Goal: Information Seeking & Learning: Understand process/instructions

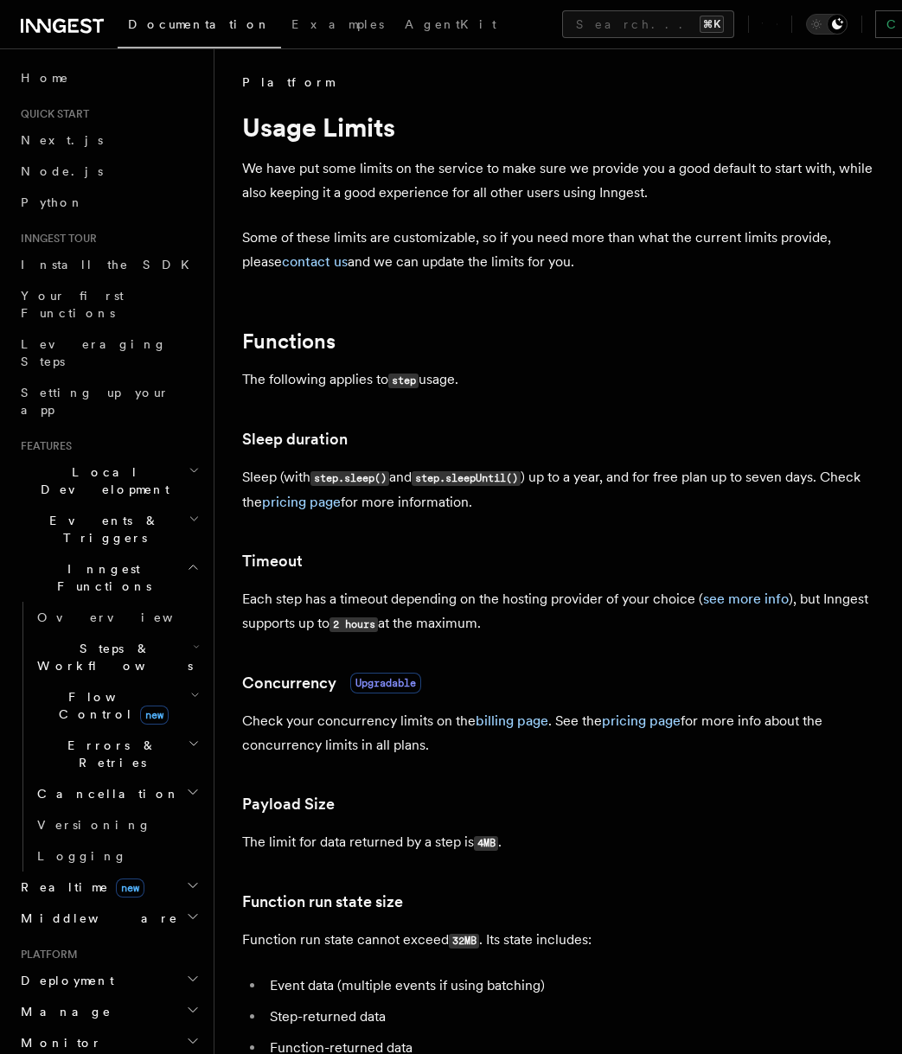
scroll to position [4, 0]
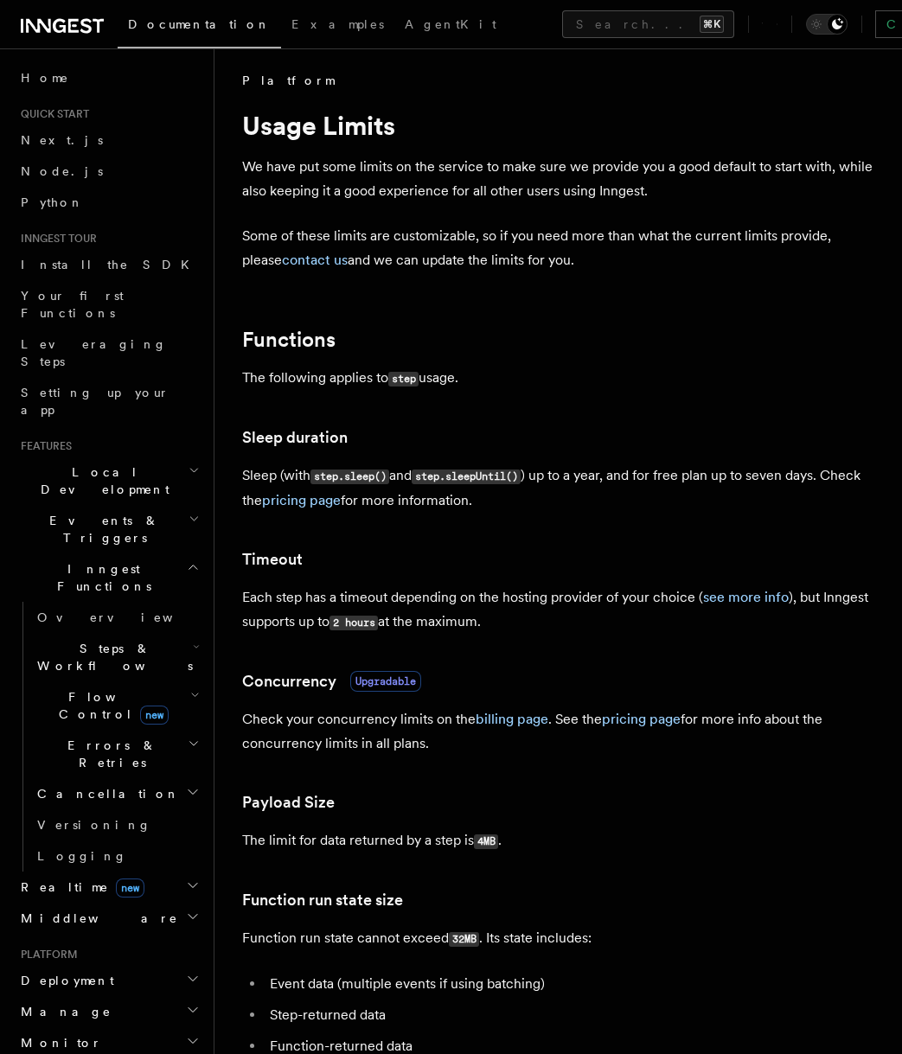
click at [439, 227] on p "Some of these limits are customizable, so if you need more than what the curren…" at bounding box center [558, 248] width 632 height 48
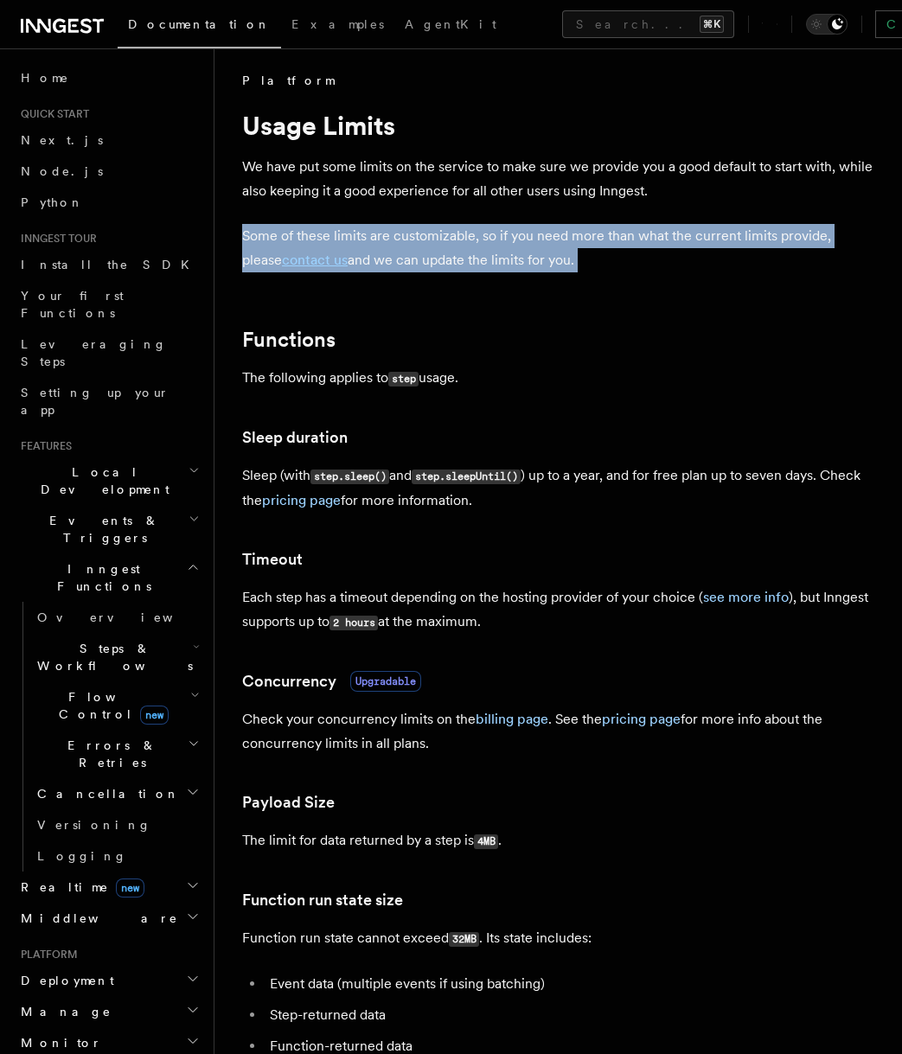
click at [439, 227] on p "Some of these limits are customizable, so if you need more than what the curren…" at bounding box center [558, 248] width 632 height 48
click at [439, 240] on p "Some of these limits are customizable, so if you need more than what the curren…" at bounding box center [558, 248] width 632 height 48
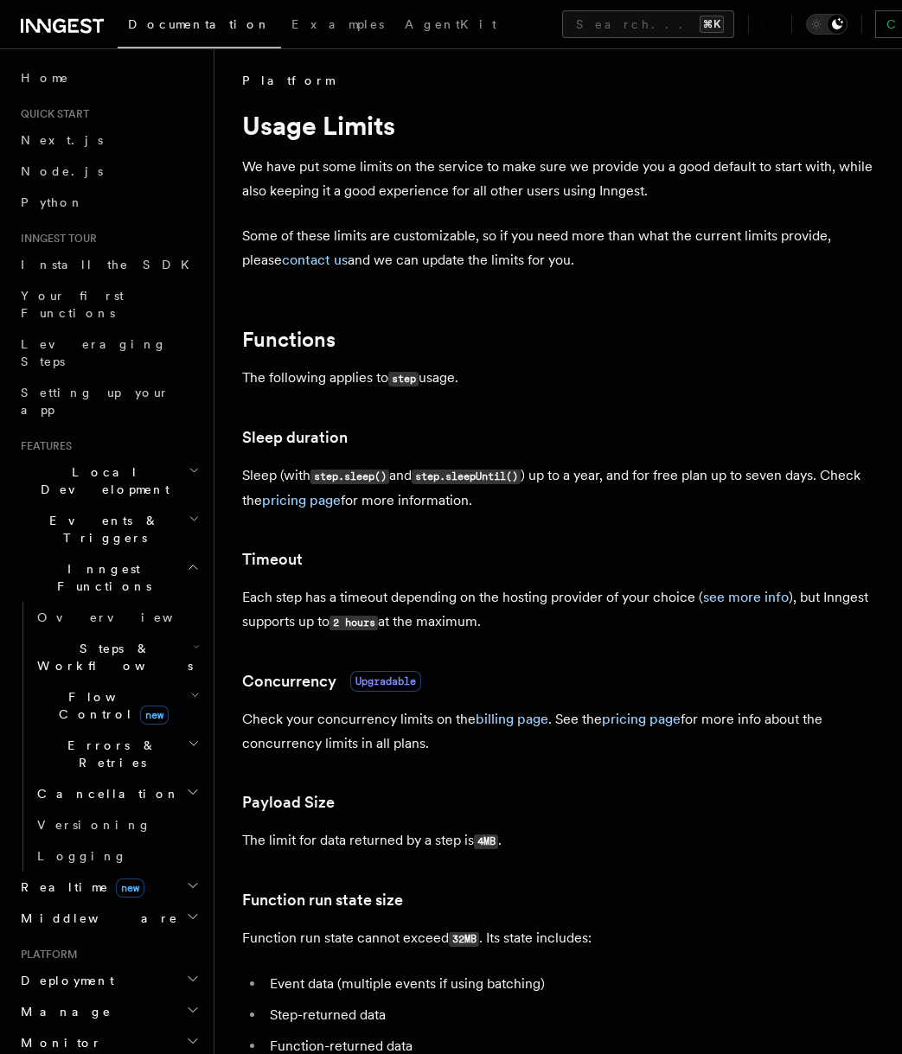
click at [439, 240] on p "Some of these limits are customizable, so if you need more than what the curren…" at bounding box center [558, 248] width 632 height 48
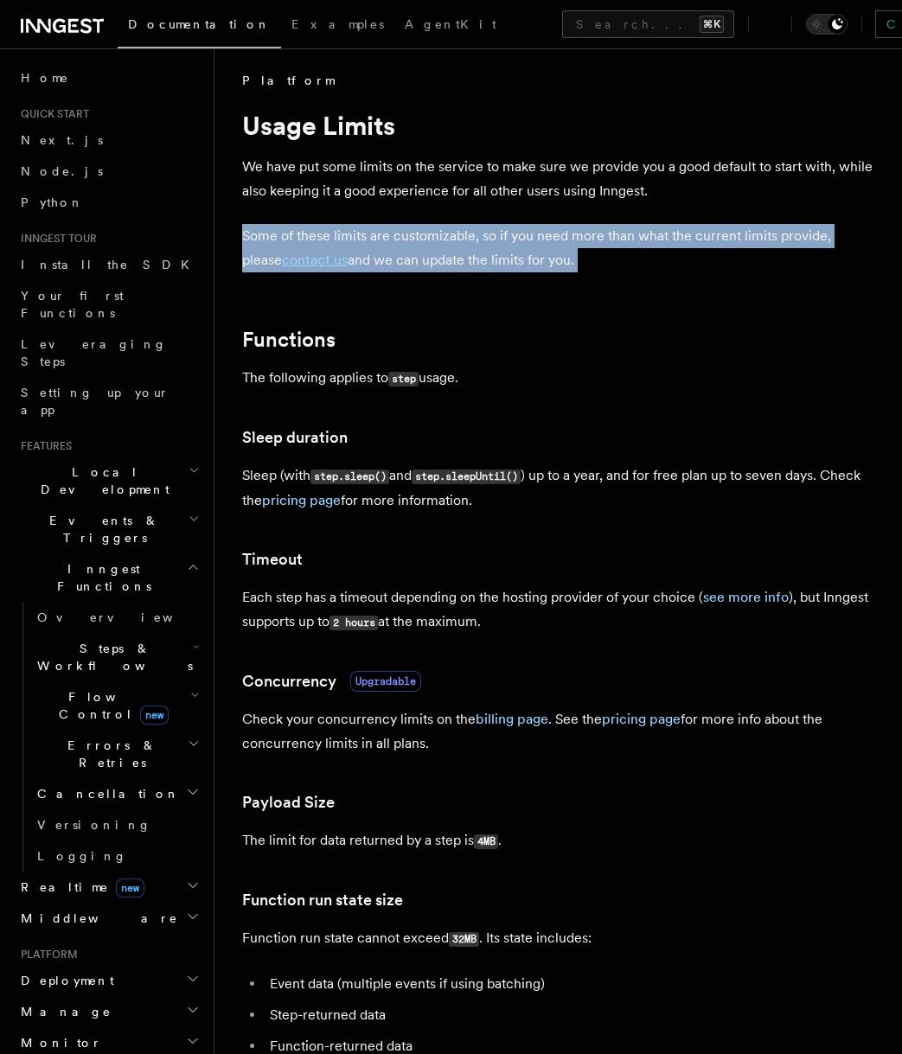
click at [439, 240] on p "Some of these limits are customizable, so if you need more than what the curren…" at bounding box center [558, 248] width 632 height 48
click at [439, 255] on p "Some of these limits are customizable, so if you need more than what the curren…" at bounding box center [558, 248] width 632 height 48
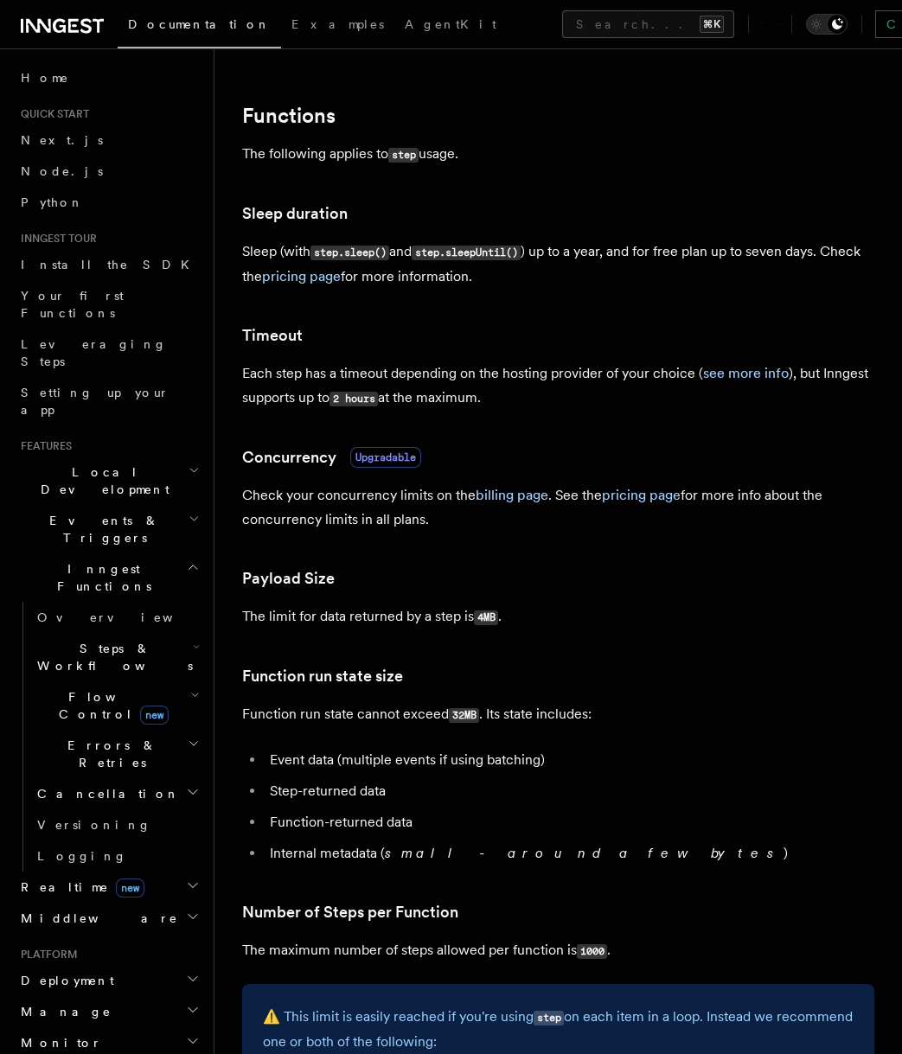
scroll to position [533, 0]
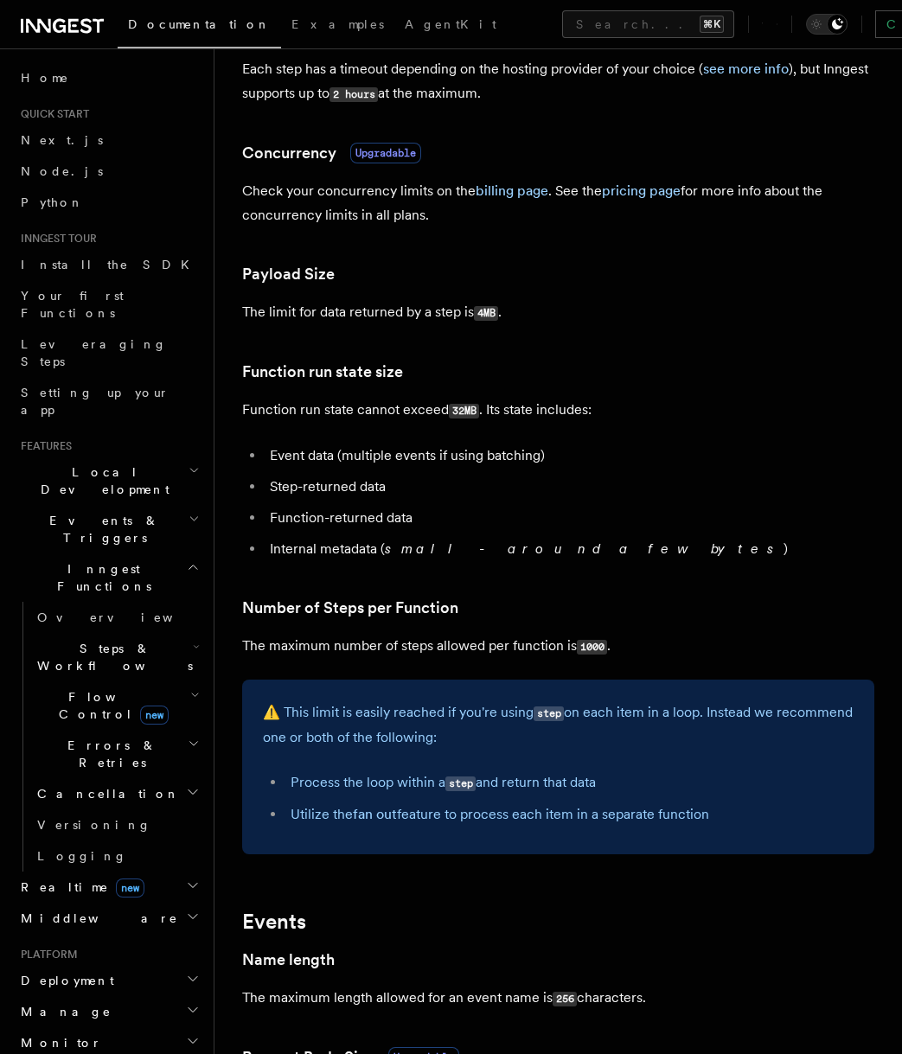
click at [424, 708] on p "⚠️ This limit is easily reached if you're using step on each item in a loop. In…" at bounding box center [558, 724] width 590 height 49
click at [420, 721] on p "⚠️ This limit is easily reached if you're using step on each item in a loop. In…" at bounding box center [558, 724] width 590 height 49
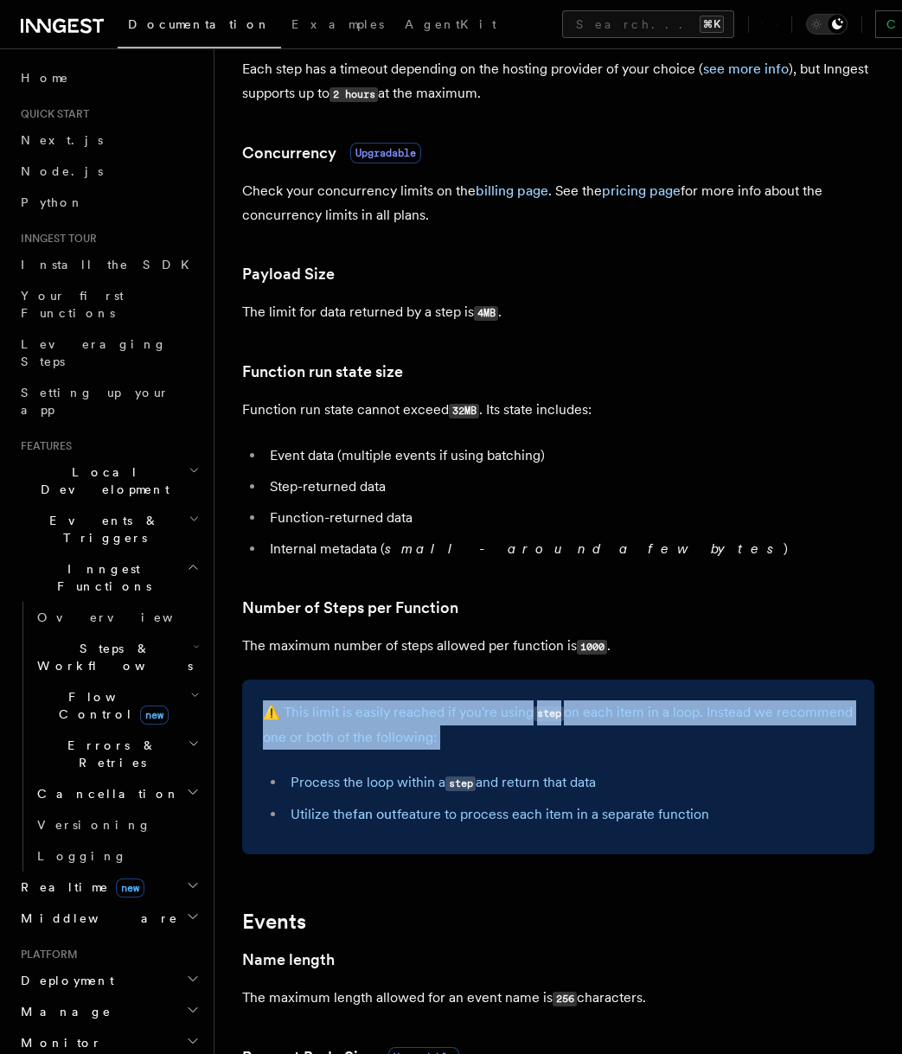
click at [420, 721] on p "⚠️ This limit is easily reached if you're using step on each item in a loop. In…" at bounding box center [558, 724] width 590 height 49
click at [419, 750] on p "⚠️ This limit is easily reached if you're using step on each item in a loop. In…" at bounding box center [558, 724] width 590 height 49
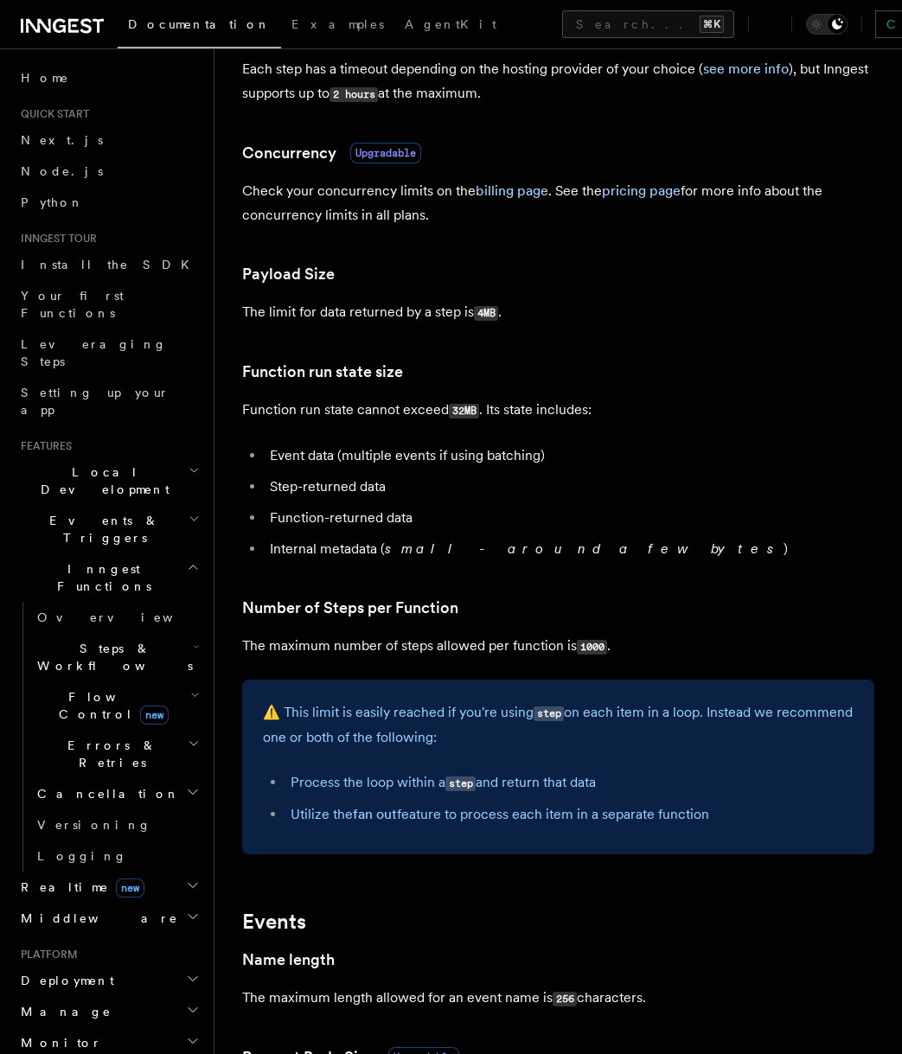
click at [419, 736] on p "⚠️ This limit is easily reached if you're using step on each item in a loop. In…" at bounding box center [558, 724] width 590 height 49
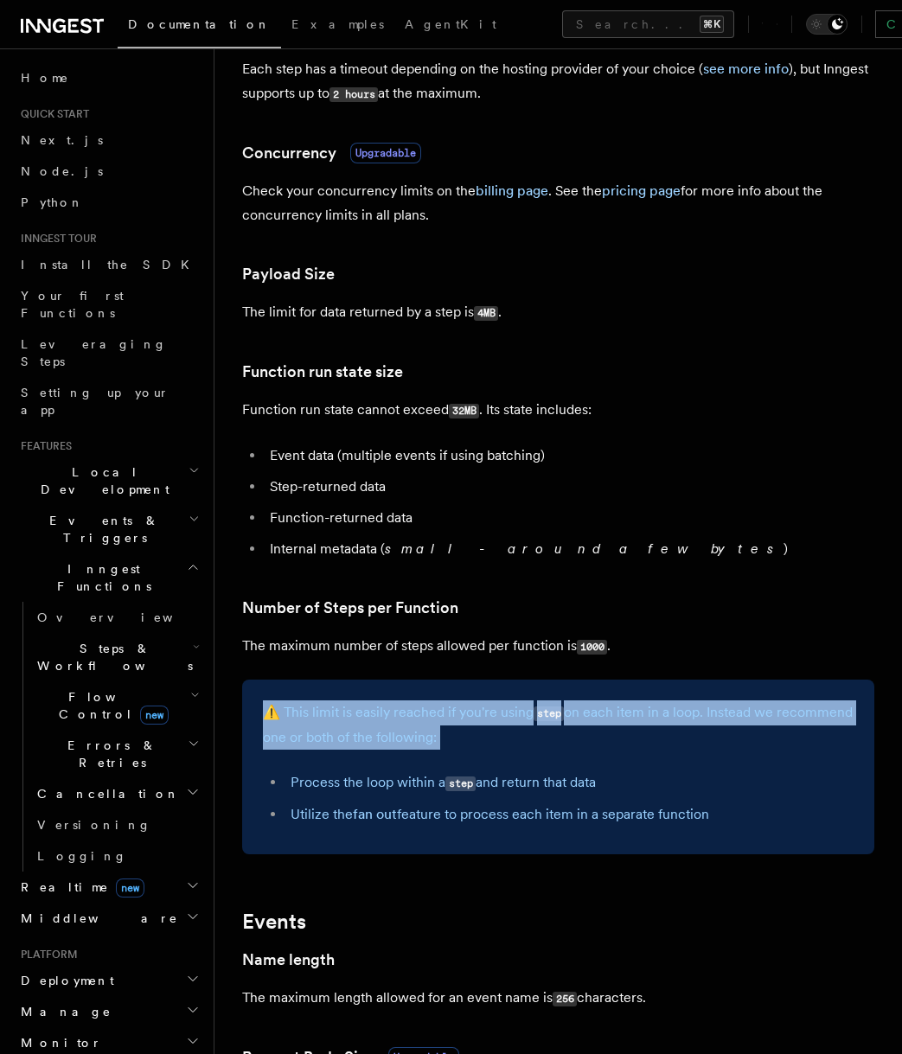
click at [419, 736] on p "⚠️ This limit is easily reached if you're using step on each item in a loop. In…" at bounding box center [558, 724] width 590 height 49
click at [422, 745] on p "⚠️ This limit is easily reached if you're using step on each item in a loop. In…" at bounding box center [558, 724] width 590 height 49
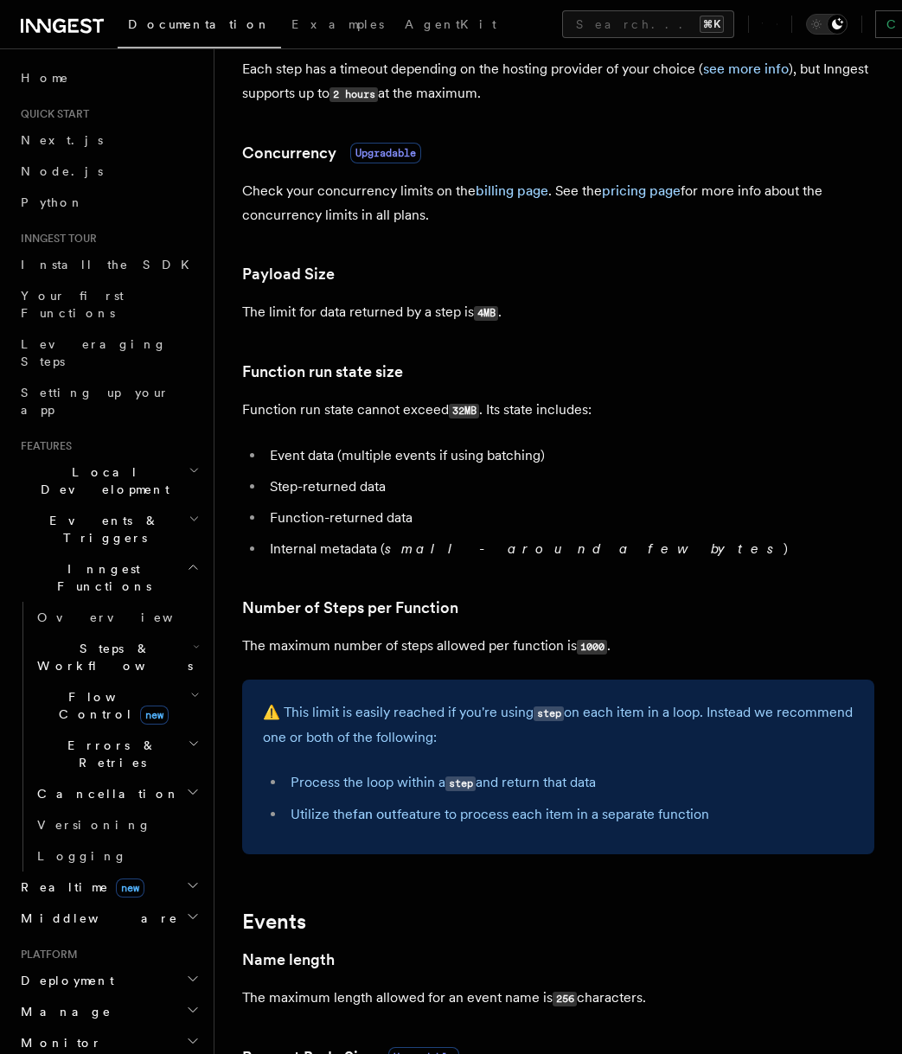
click at [412, 730] on p "⚠️ This limit is easily reached if you're using step on each item in a loop. In…" at bounding box center [558, 724] width 590 height 49
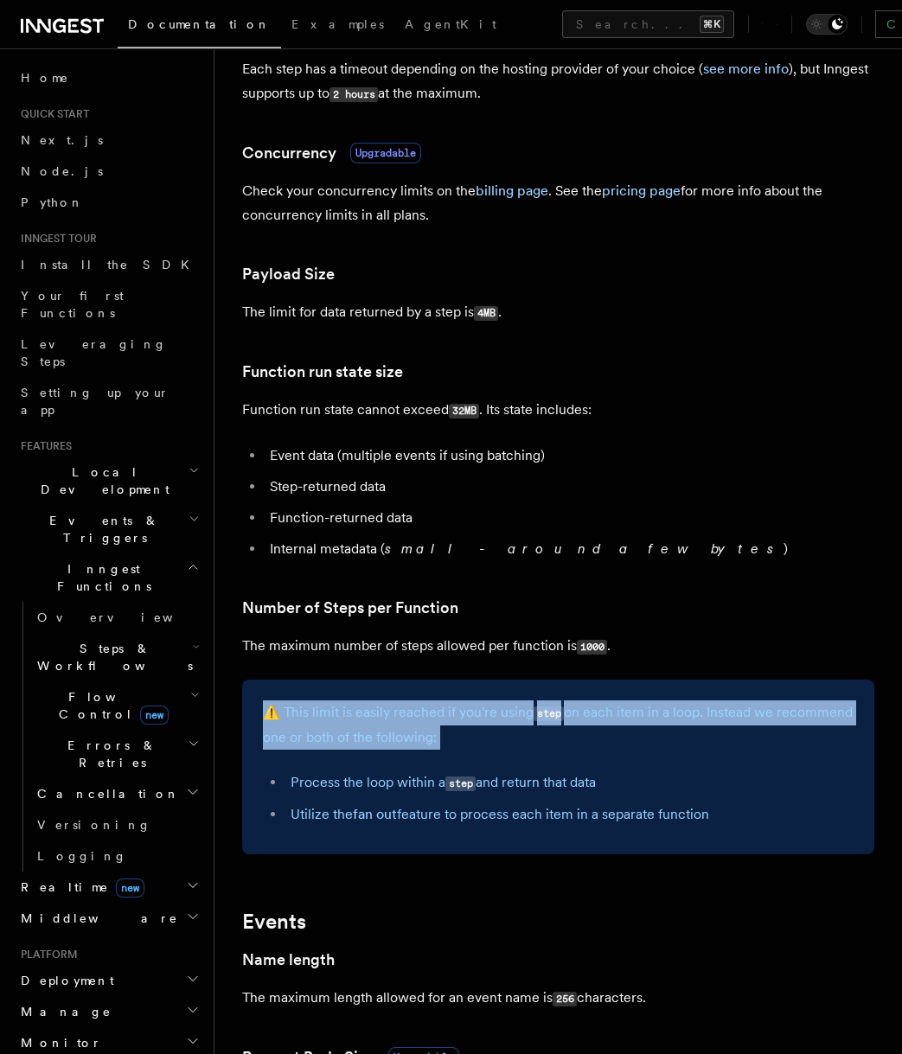
click at [412, 730] on p "⚠️ This limit is easily reached if you're using step on each item in a loop. In…" at bounding box center [558, 724] width 590 height 49
click at [423, 708] on p "⚠️ This limit is easily reached if you're using step on each item in a loop. In…" at bounding box center [558, 724] width 590 height 49
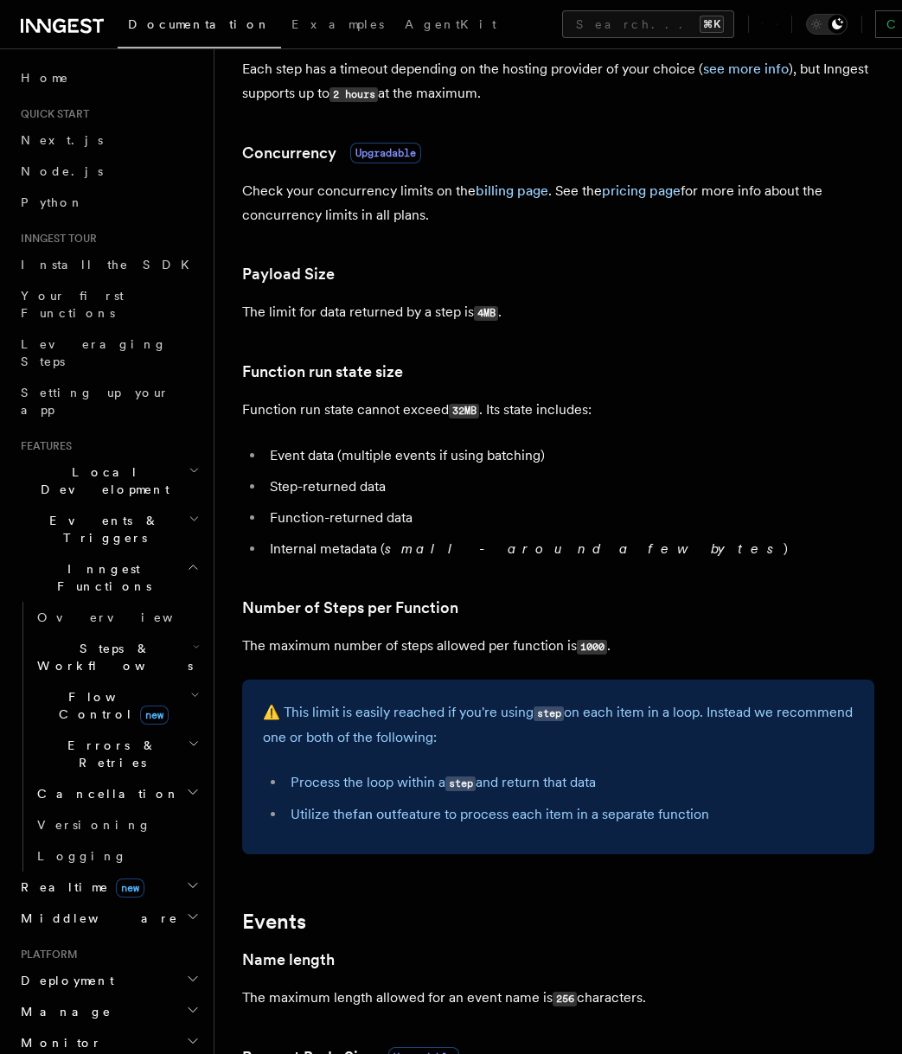
click at [424, 793] on li "Process the loop within a step and return that data" at bounding box center [569, 782] width 568 height 25
click at [424, 794] on li "Process the loop within a step and return that data" at bounding box center [569, 782] width 568 height 25
click at [429, 790] on li "Process the loop within a step and return that data" at bounding box center [569, 782] width 568 height 25
click at [438, 821] on li "Utilize the fan out feature to process each item in a separate function" at bounding box center [569, 814] width 568 height 24
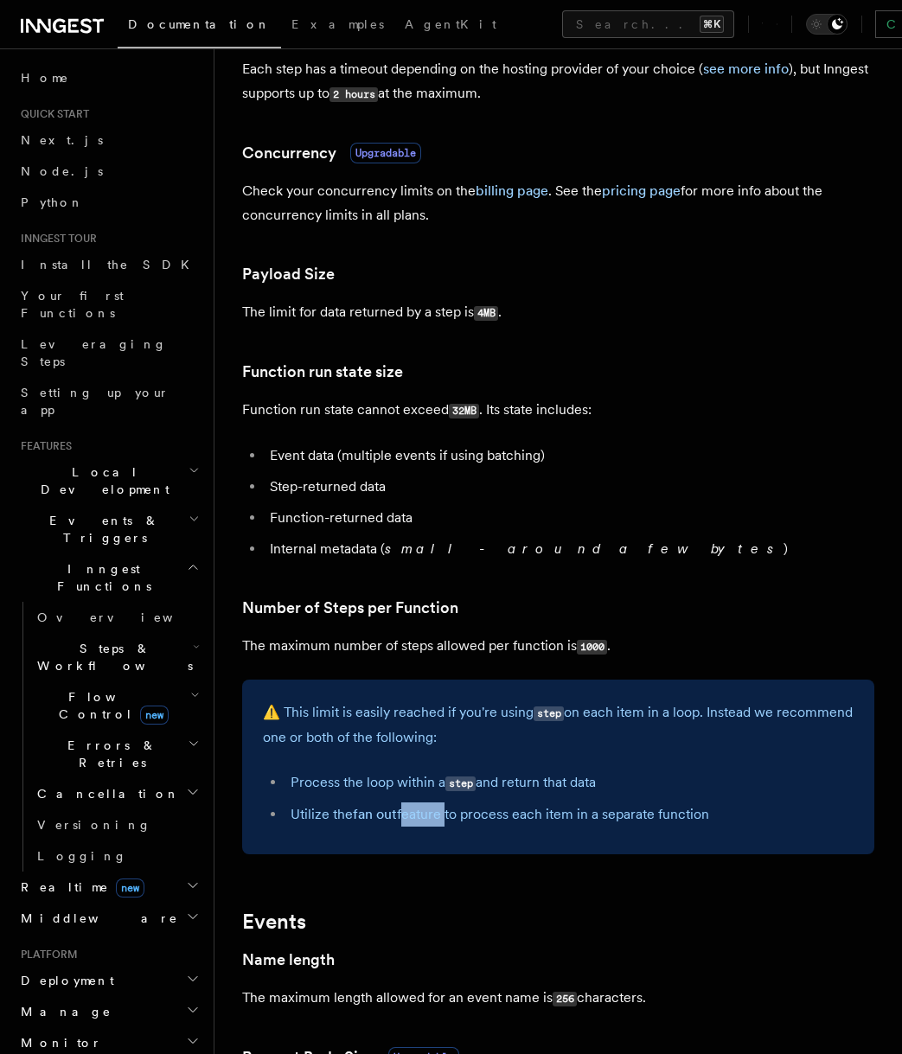
click at [438, 821] on li "Utilize the fan out feature to process each item in a separate function" at bounding box center [569, 814] width 568 height 24
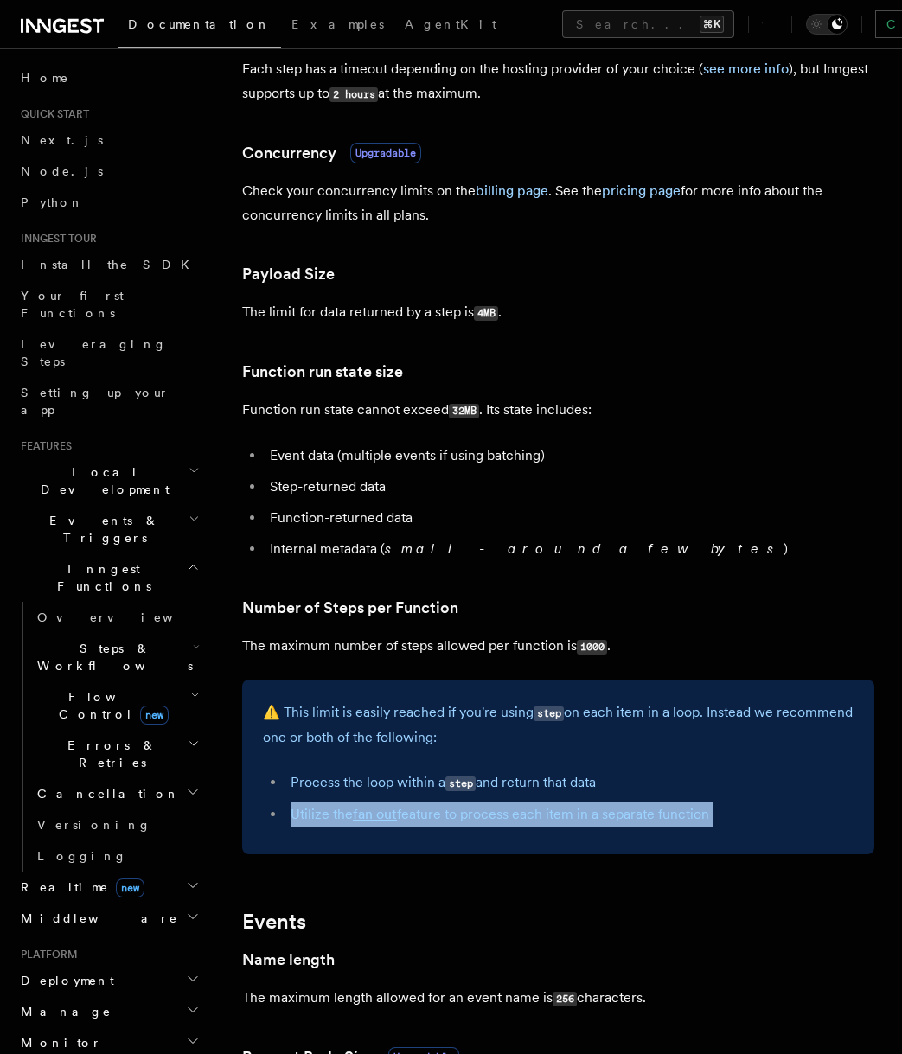
click at [438, 821] on li "Utilize the fan out feature to process each item in a separate function" at bounding box center [569, 814] width 568 height 24
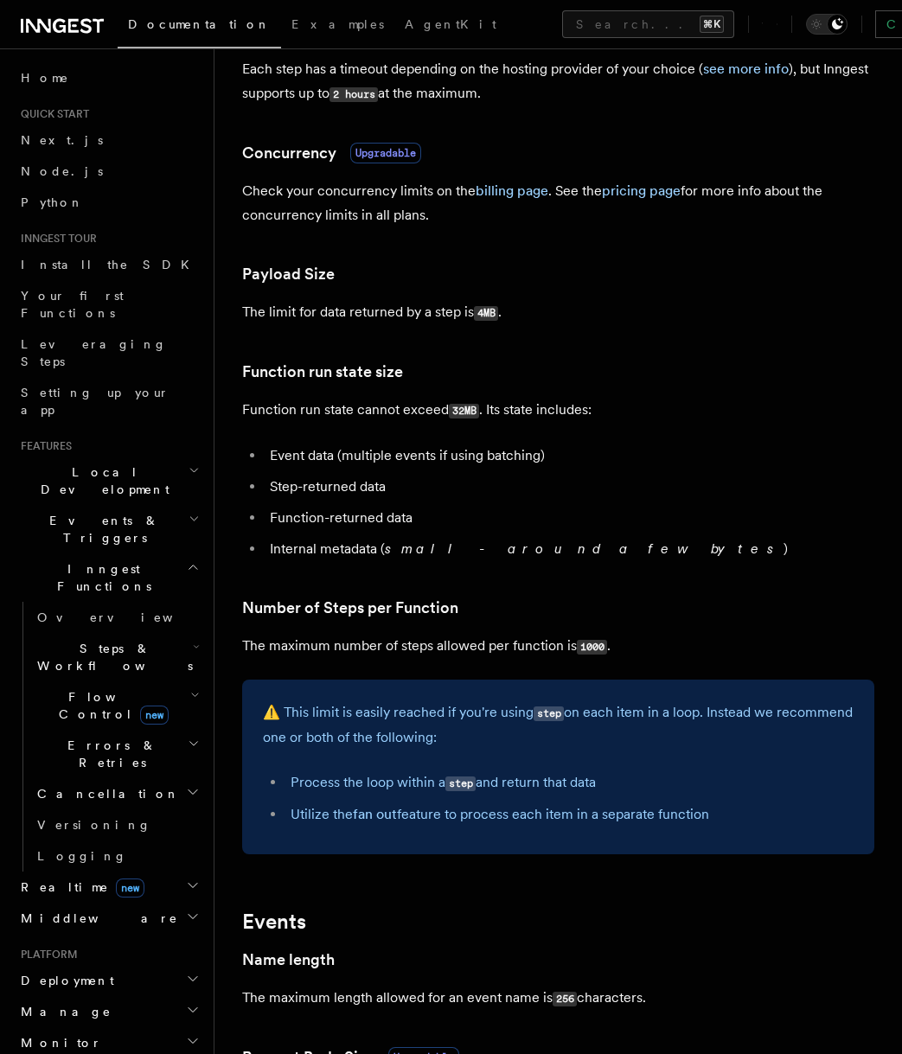
click at [451, 821] on li "Utilize the fan out feature to process each item in a separate function" at bounding box center [569, 814] width 568 height 24
click at [458, 821] on li "Utilize the fan out feature to process each item in a separate function" at bounding box center [569, 814] width 568 height 24
click at [461, 821] on li "Utilize the fan out feature to process each item in a separate function" at bounding box center [569, 814] width 568 height 24
click at [469, 821] on li "Utilize the fan out feature to process each item in a separate function" at bounding box center [569, 814] width 568 height 24
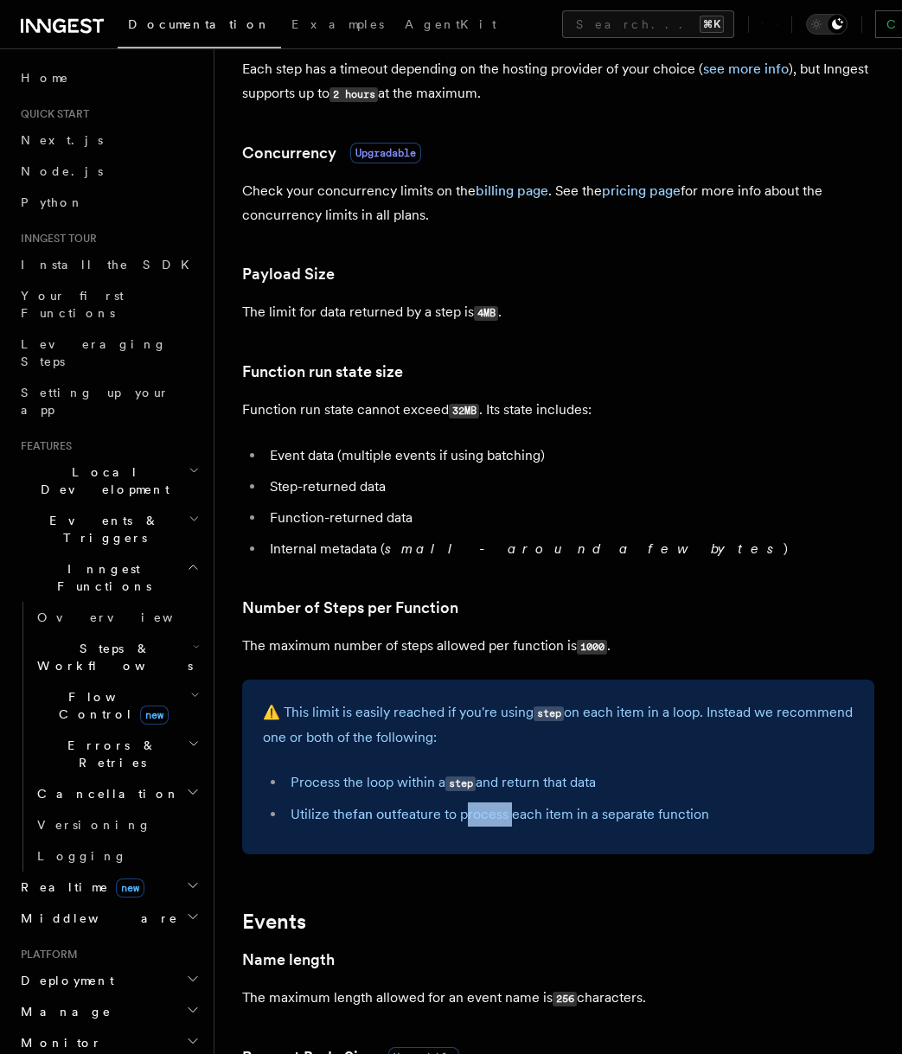
click at [469, 821] on li "Utilize the fan out feature to process each item in a separate function" at bounding box center [569, 814] width 568 height 24
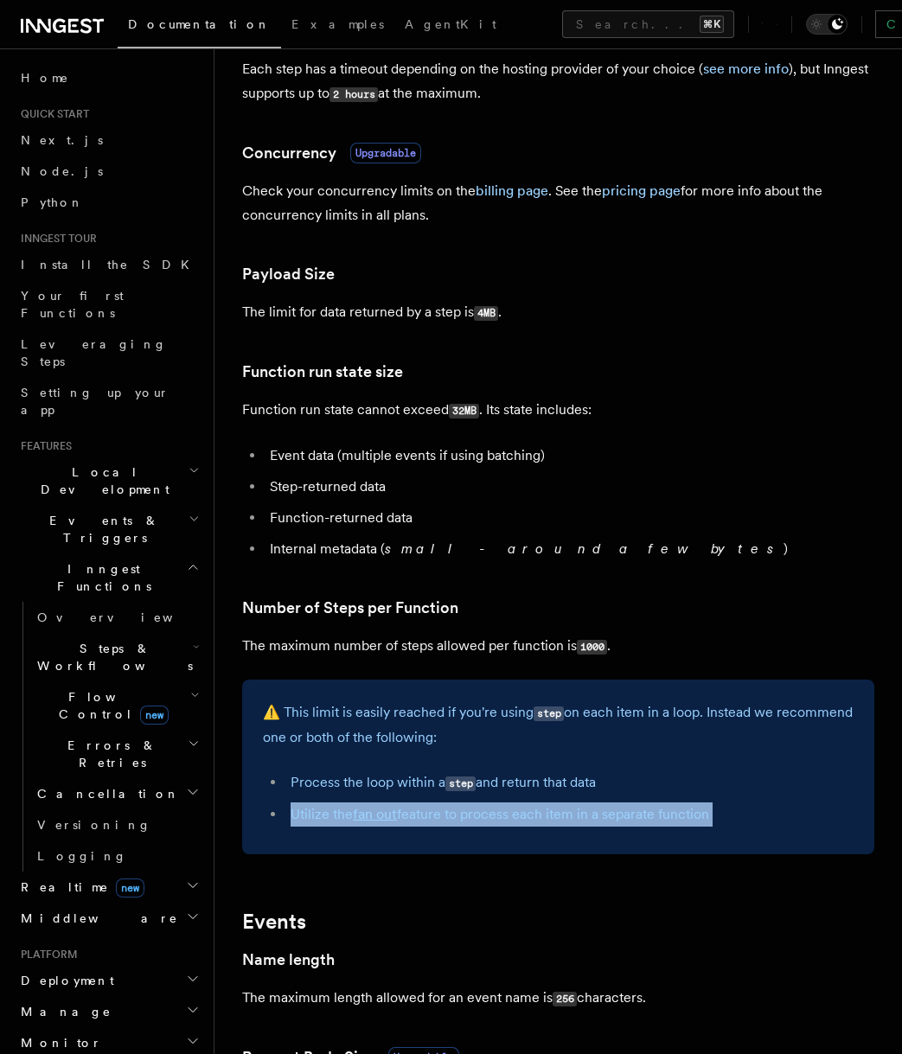
click at [469, 821] on li "Utilize the fan out feature to process each item in a separate function" at bounding box center [569, 814] width 568 height 24
click at [473, 821] on li "Utilize the fan out feature to process each item in a separate function" at bounding box center [569, 814] width 568 height 24
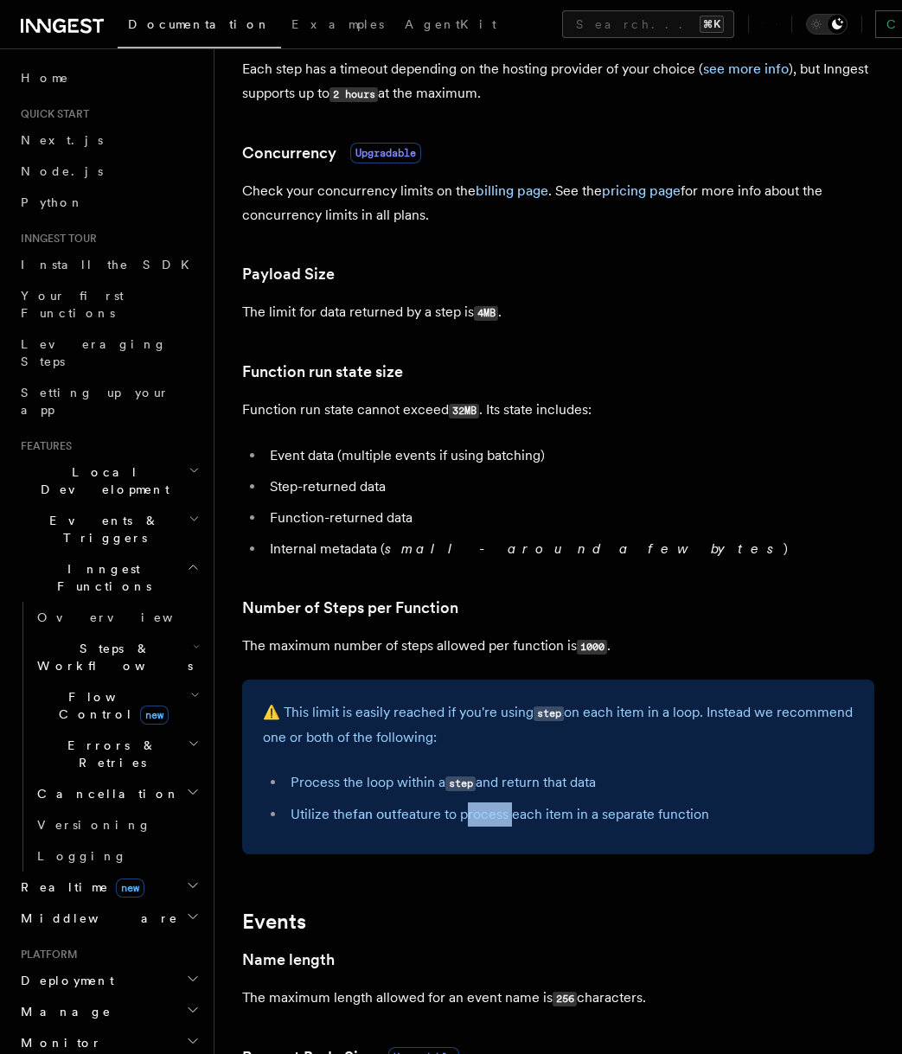
click at [473, 821] on li "Utilize the fan out feature to process each item in a separate function" at bounding box center [569, 814] width 568 height 24
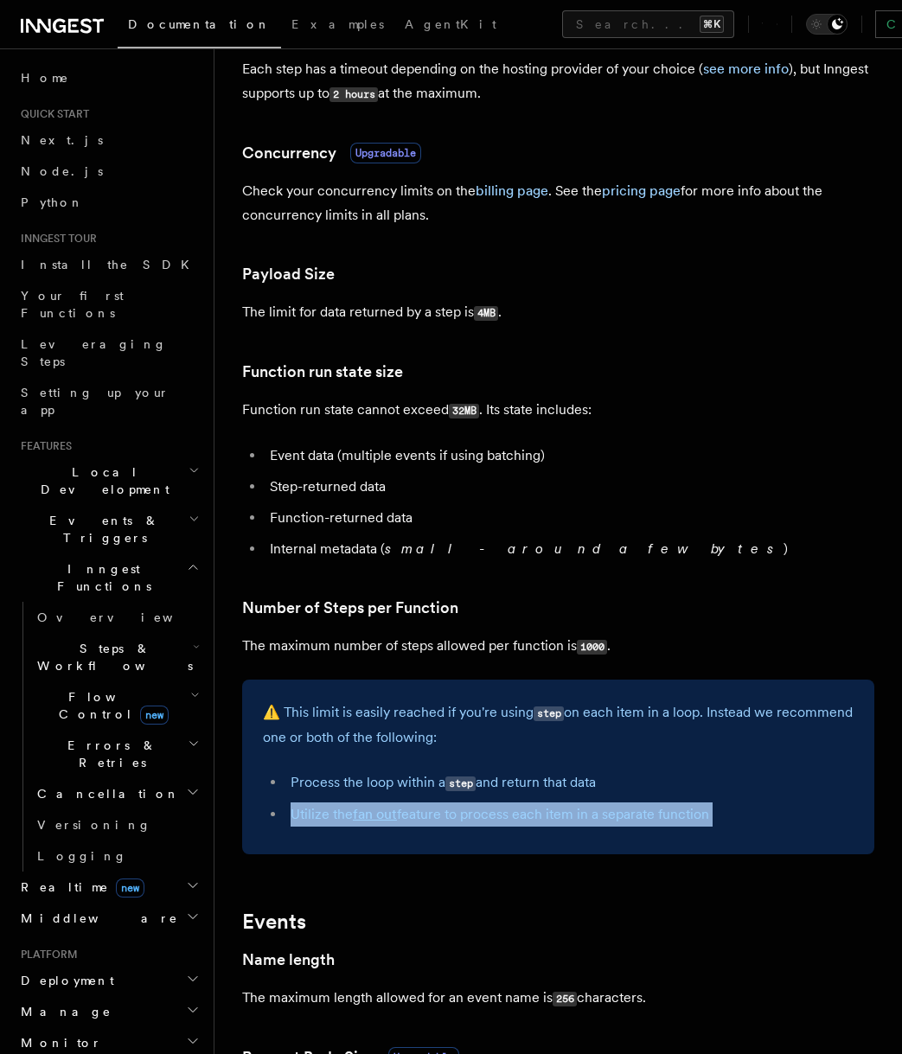
click at [473, 821] on li "Utilize the fan out feature to process each item in a separate function" at bounding box center [569, 814] width 568 height 24
click at [445, 815] on li "Utilize the fan out feature to process each item in a separate function" at bounding box center [569, 814] width 568 height 24
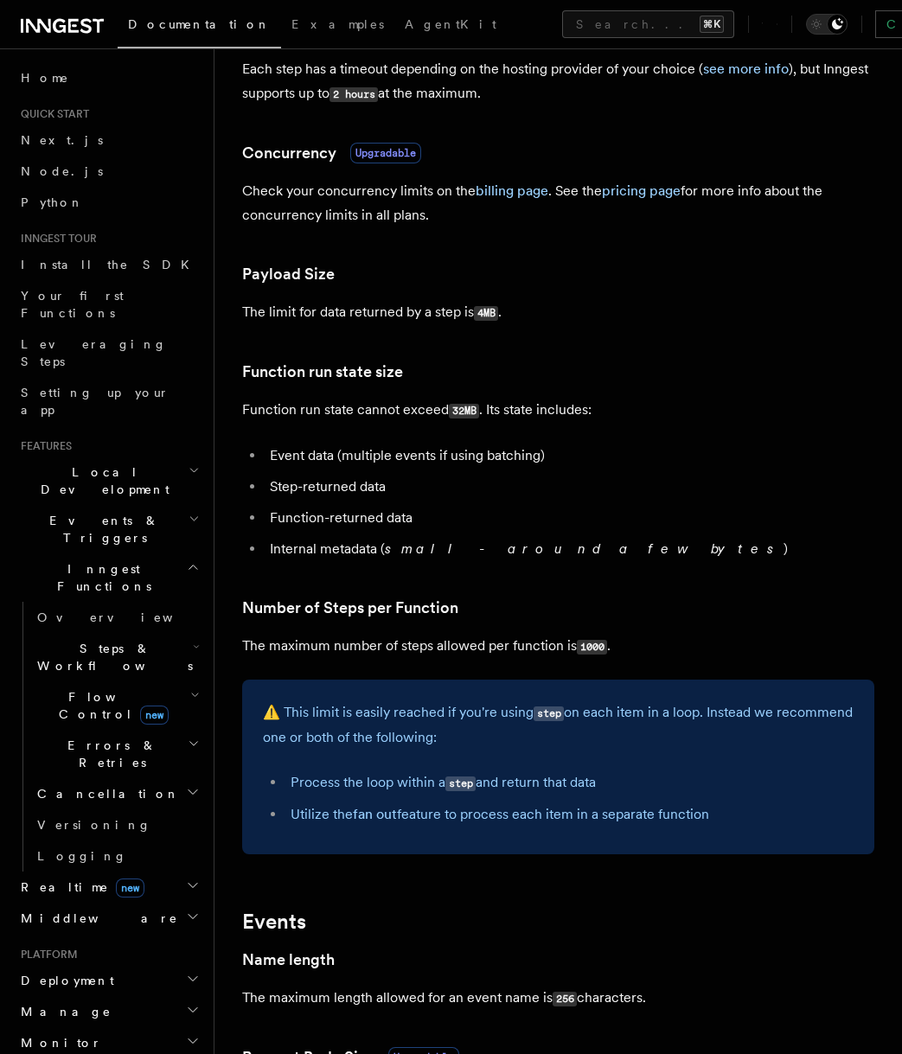
click at [488, 617] on h3 "Number of Steps per Function" at bounding box center [558, 608] width 632 height 24
click at [502, 557] on em "small - around a few bytes" at bounding box center [584, 548] width 399 height 16
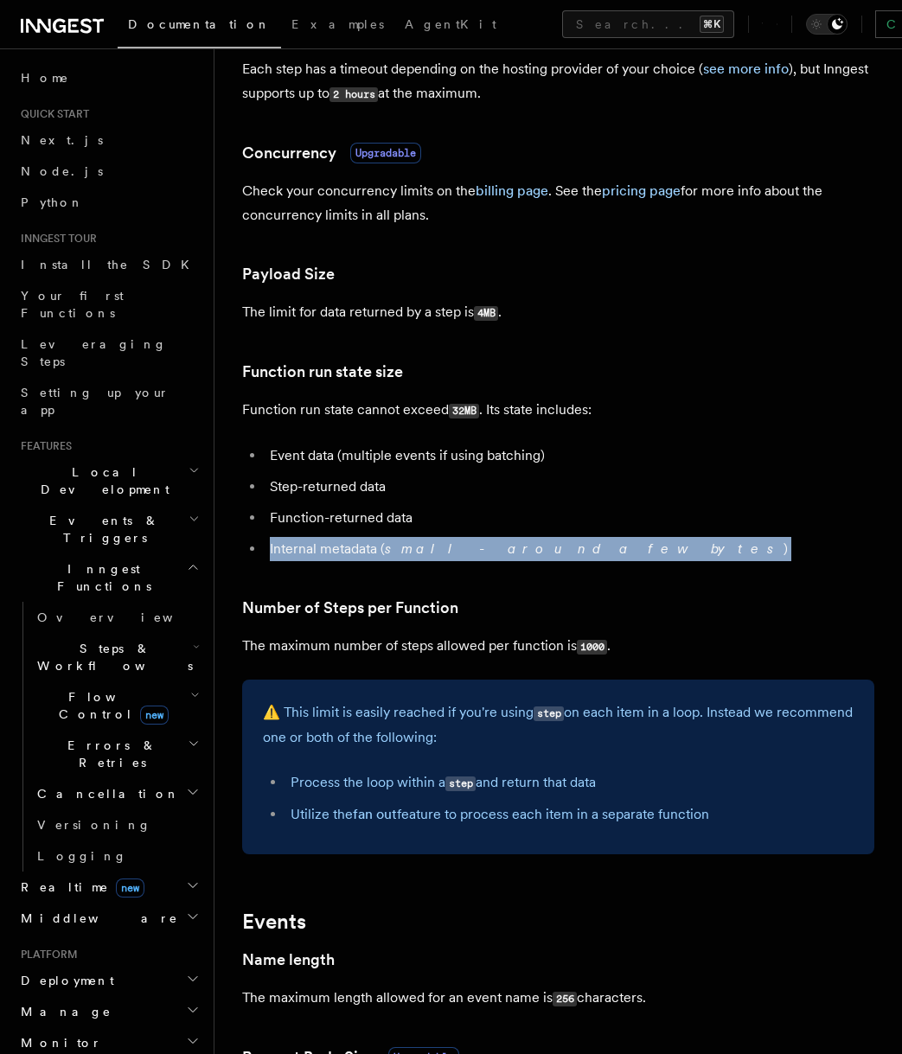
click at [502, 557] on em "small - around a few bytes" at bounding box center [584, 548] width 399 height 16
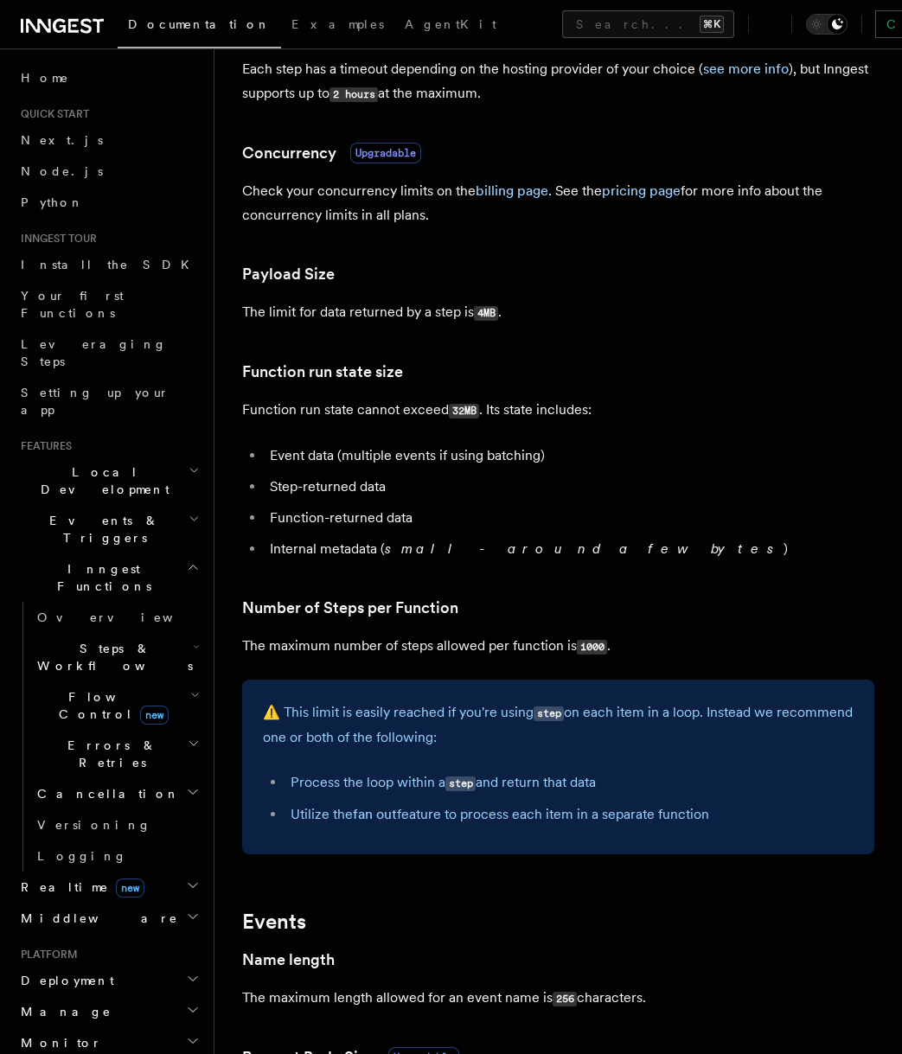
click at [520, 565] on article "Platform Usage Limits We have put some limits on the service to make sure we pr…" at bounding box center [558, 741] width 632 height 2395
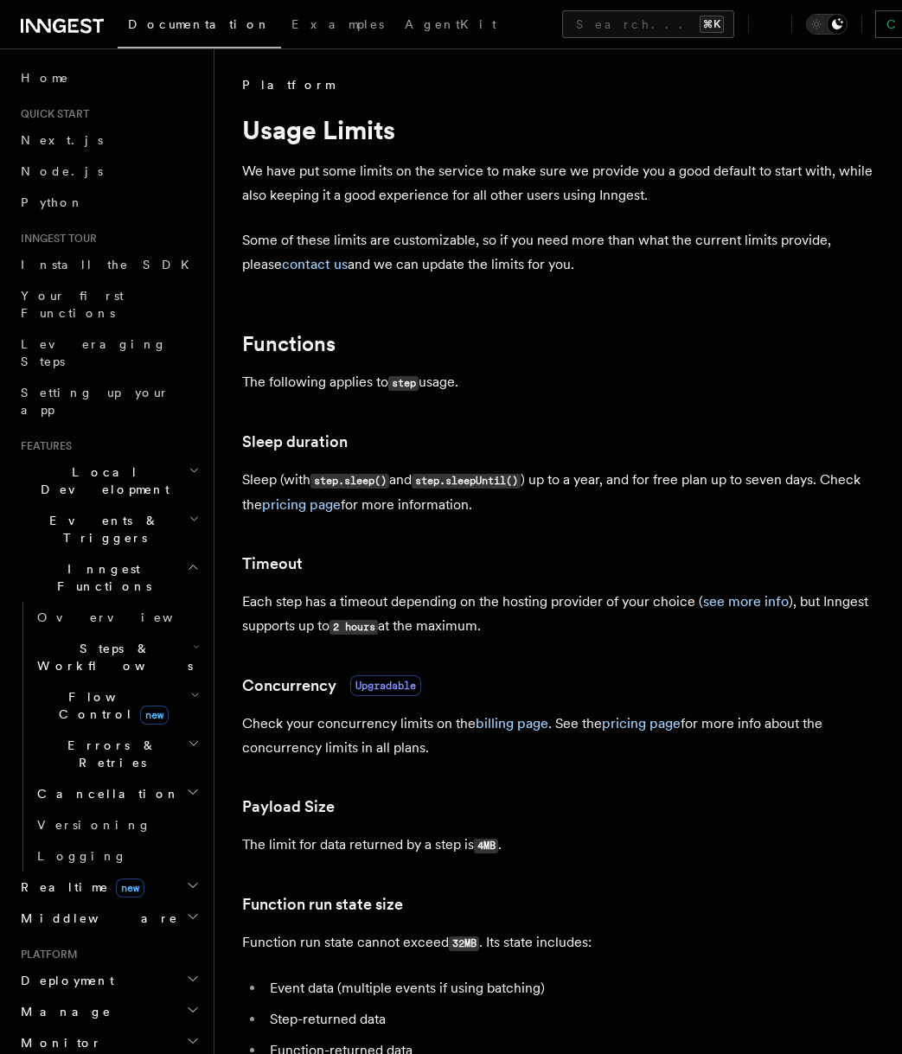
scroll to position [895, 0]
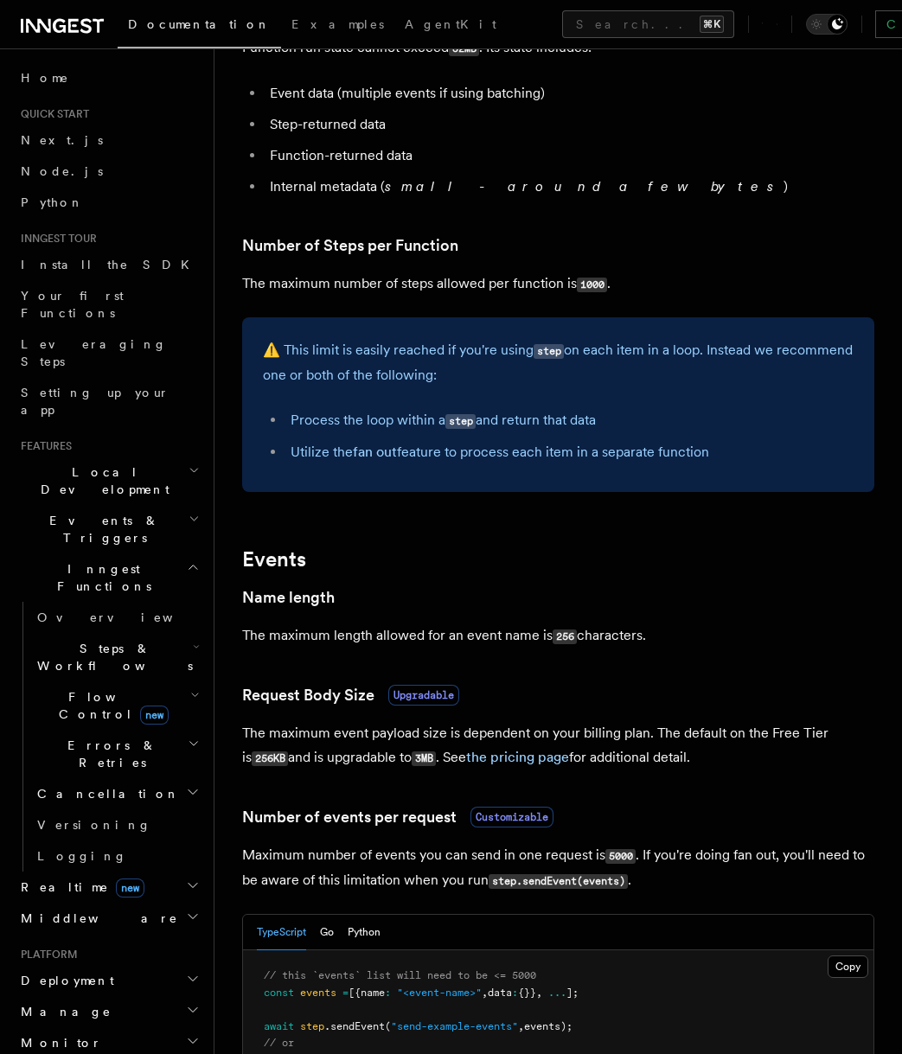
click at [541, 457] on li "Utilize the fan out feature to process each item in a separate function" at bounding box center [569, 452] width 568 height 24
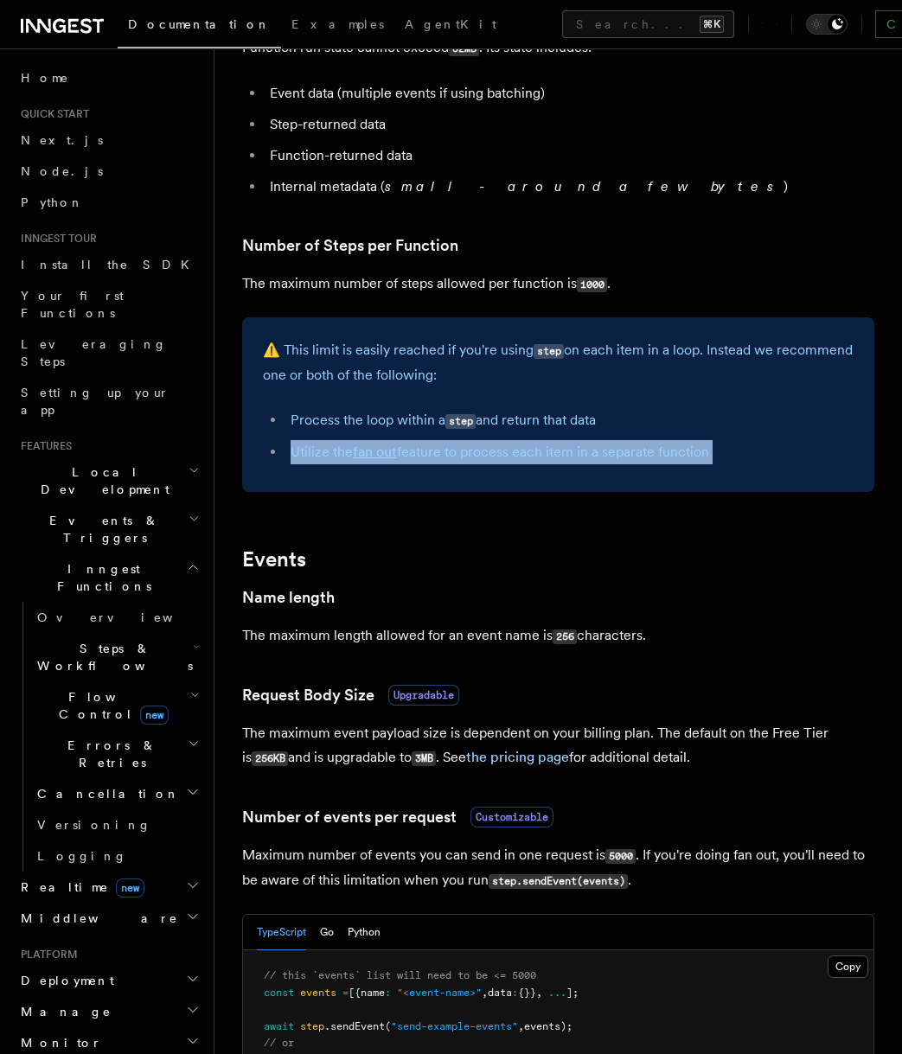
click at [541, 457] on li "Utilize the fan out feature to process each item in a separate function" at bounding box center [569, 452] width 568 height 24
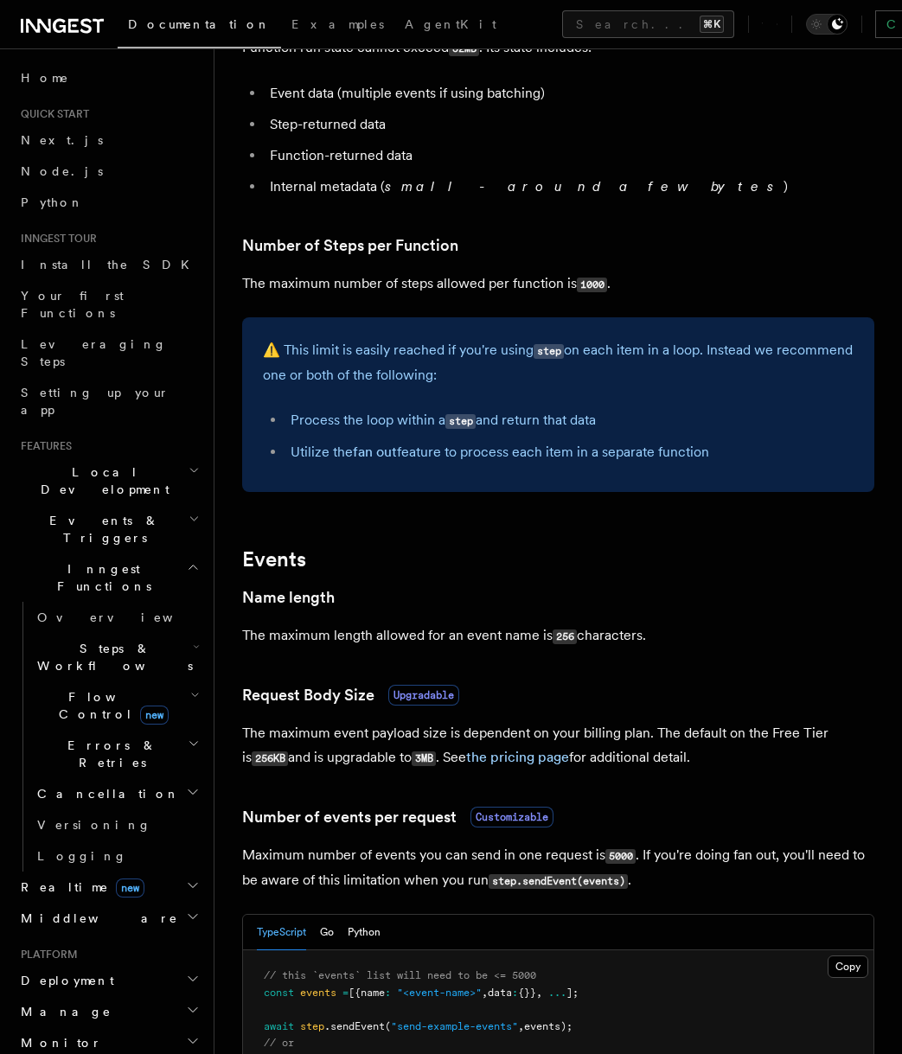
click at [542, 474] on div "⚠️ This limit is easily reached if you're using step on each item in a loop. In…" at bounding box center [558, 404] width 632 height 175
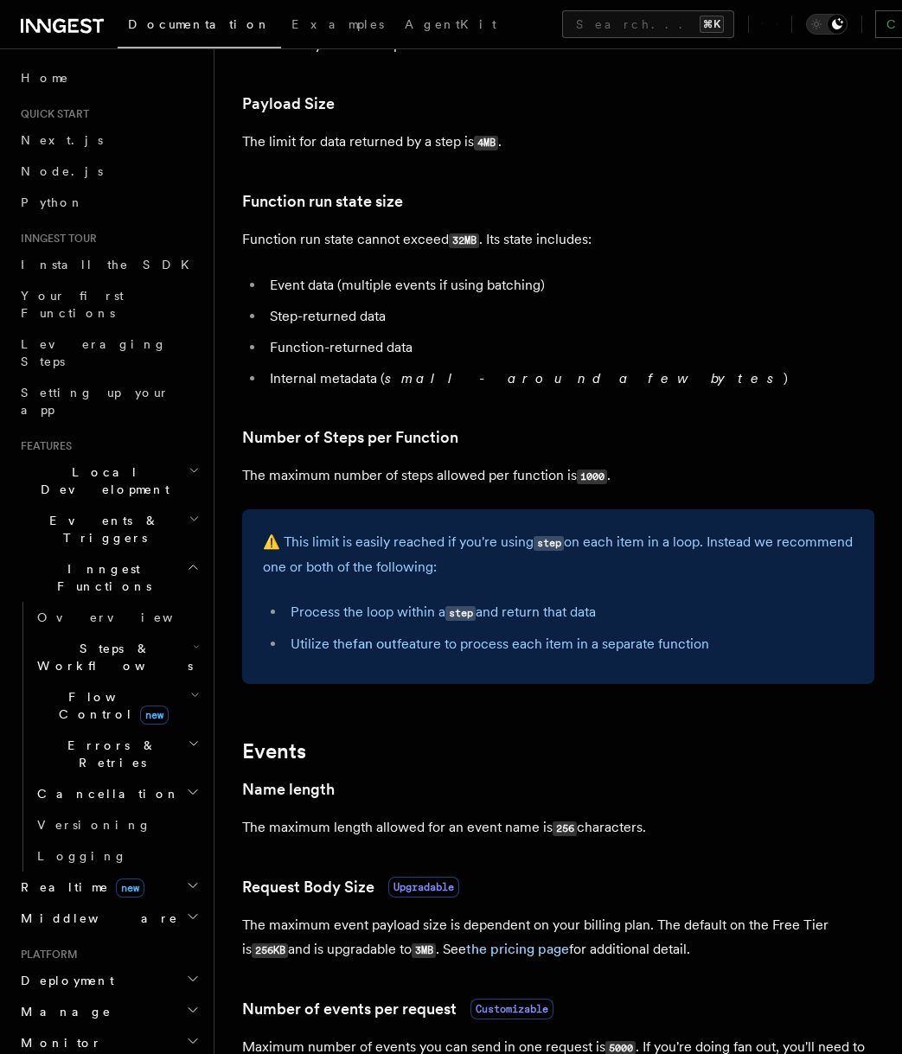
scroll to position [707, 0]
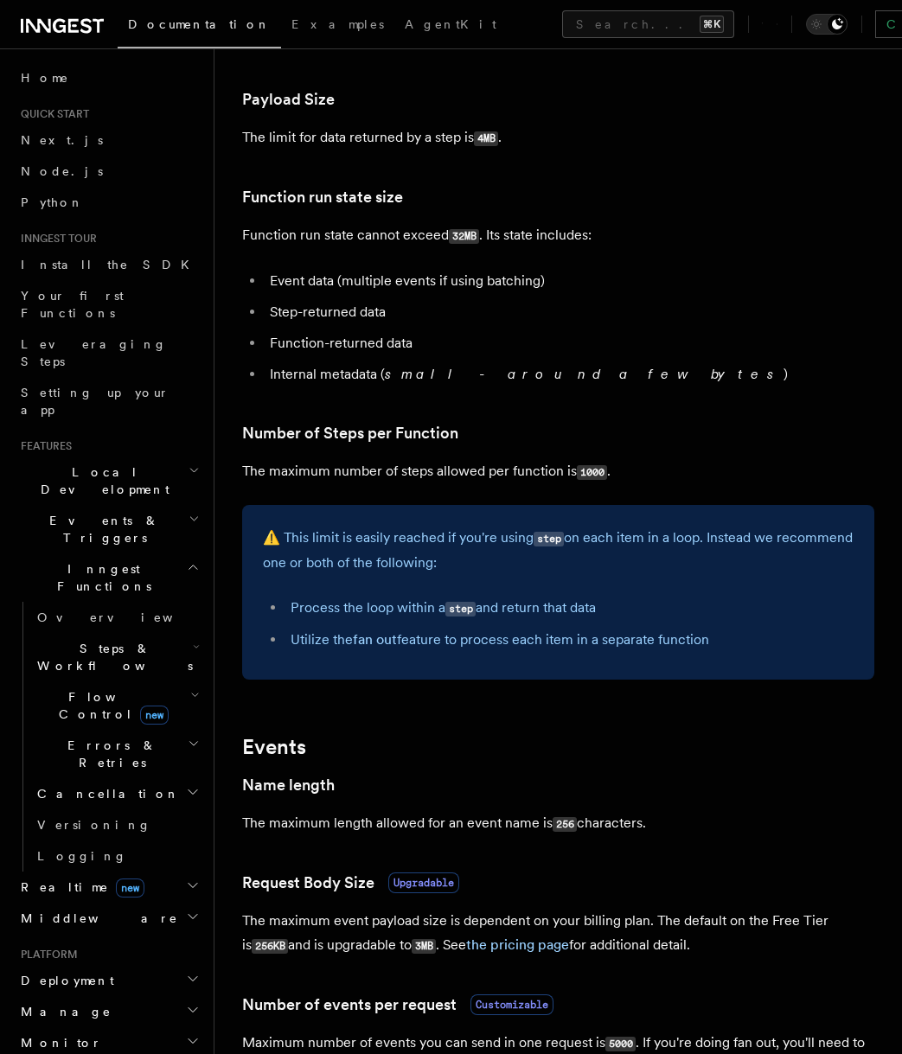
click at [517, 520] on div "⚠️ This limit is easily reached if you're using step on each item in a loop. In…" at bounding box center [558, 592] width 632 height 175
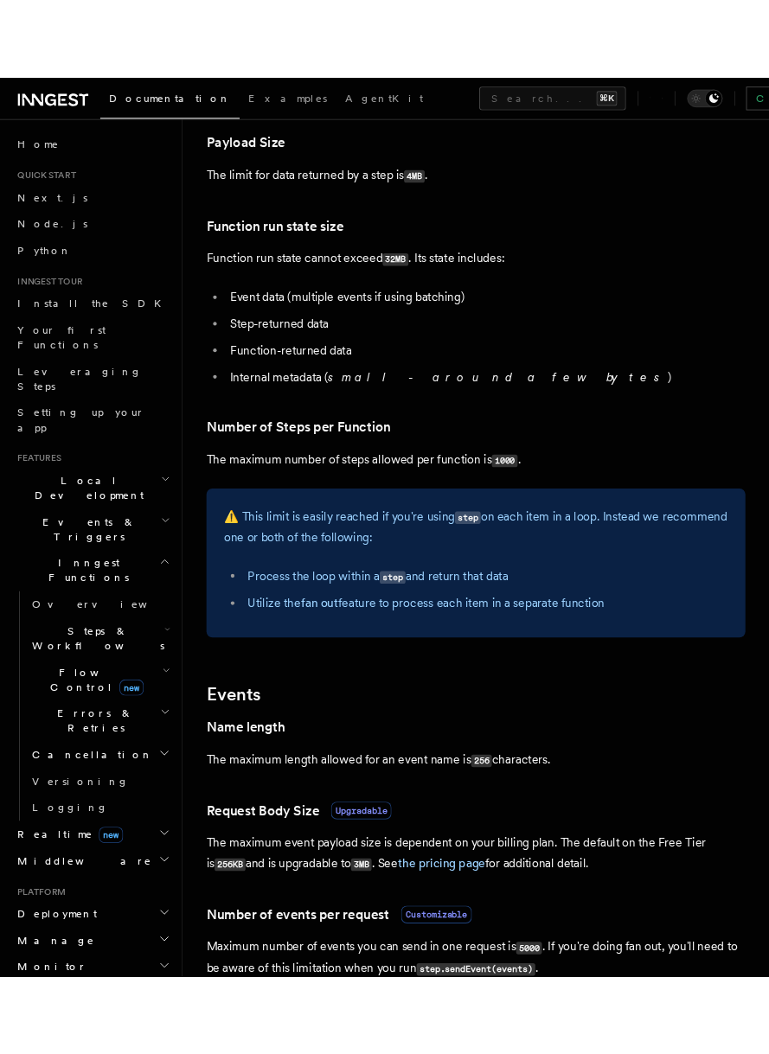
scroll to position [734, 0]
